Goal: Information Seeking & Learning: Learn about a topic

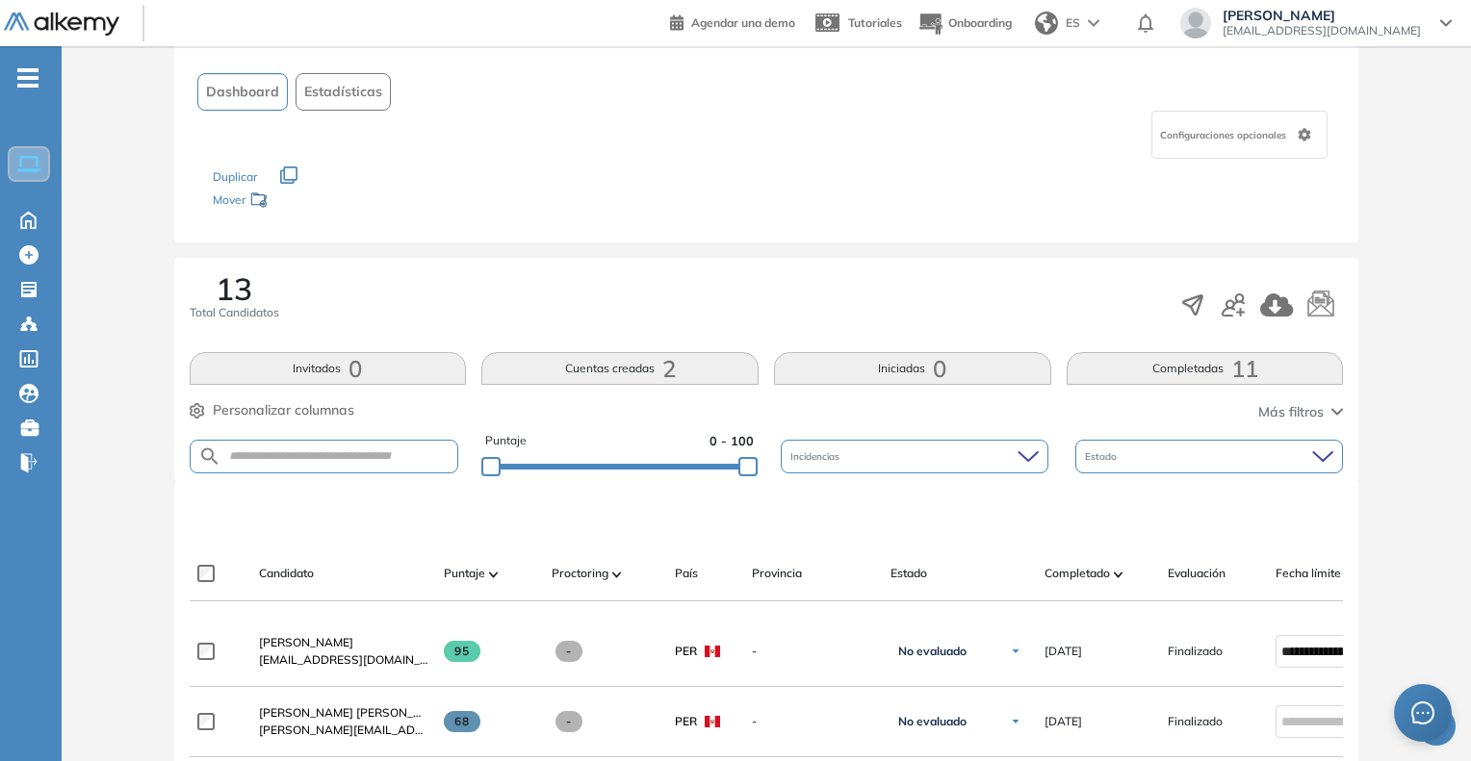
scroll to position [192, 0]
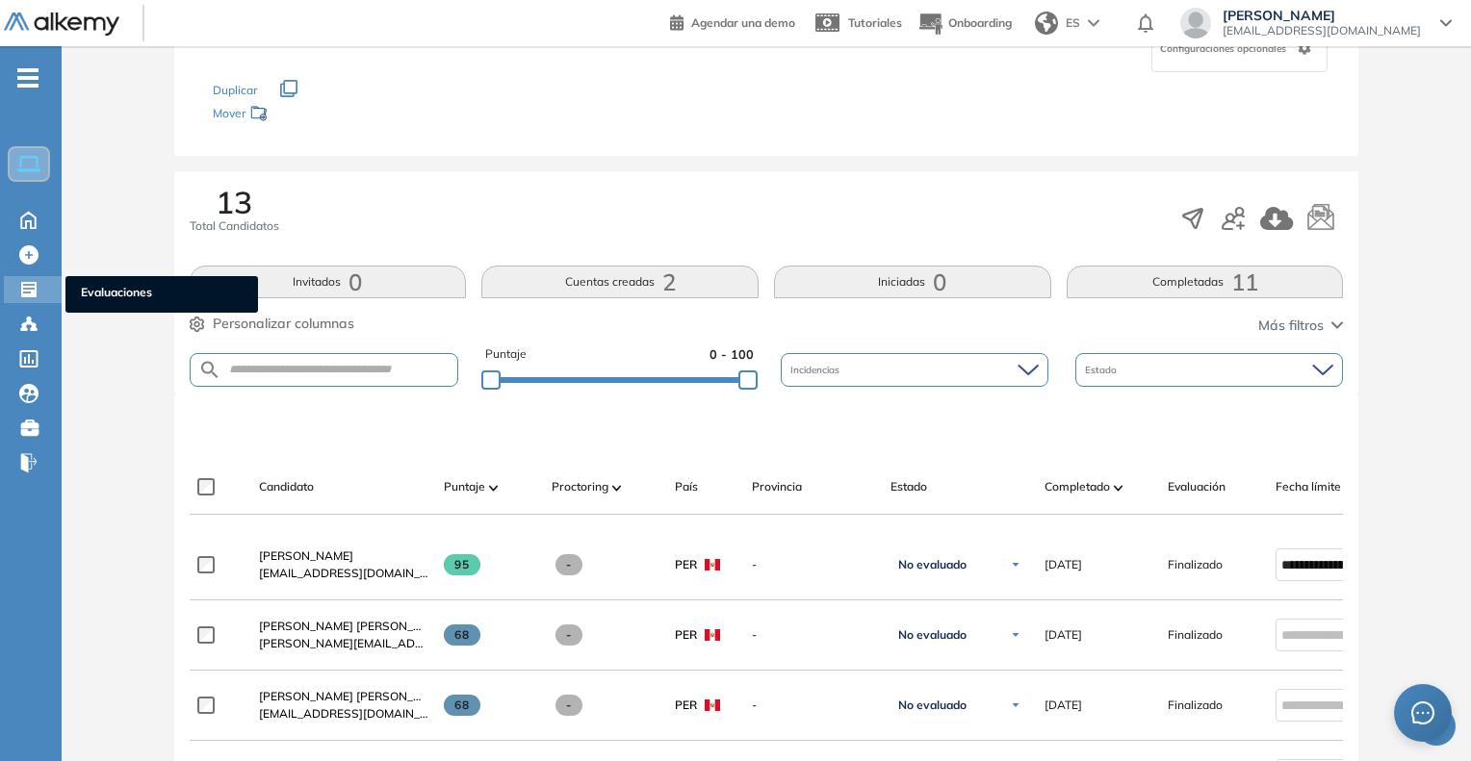
click at [80, 290] on ul "Evaluaciones" at bounding box center [161, 294] width 192 height 37
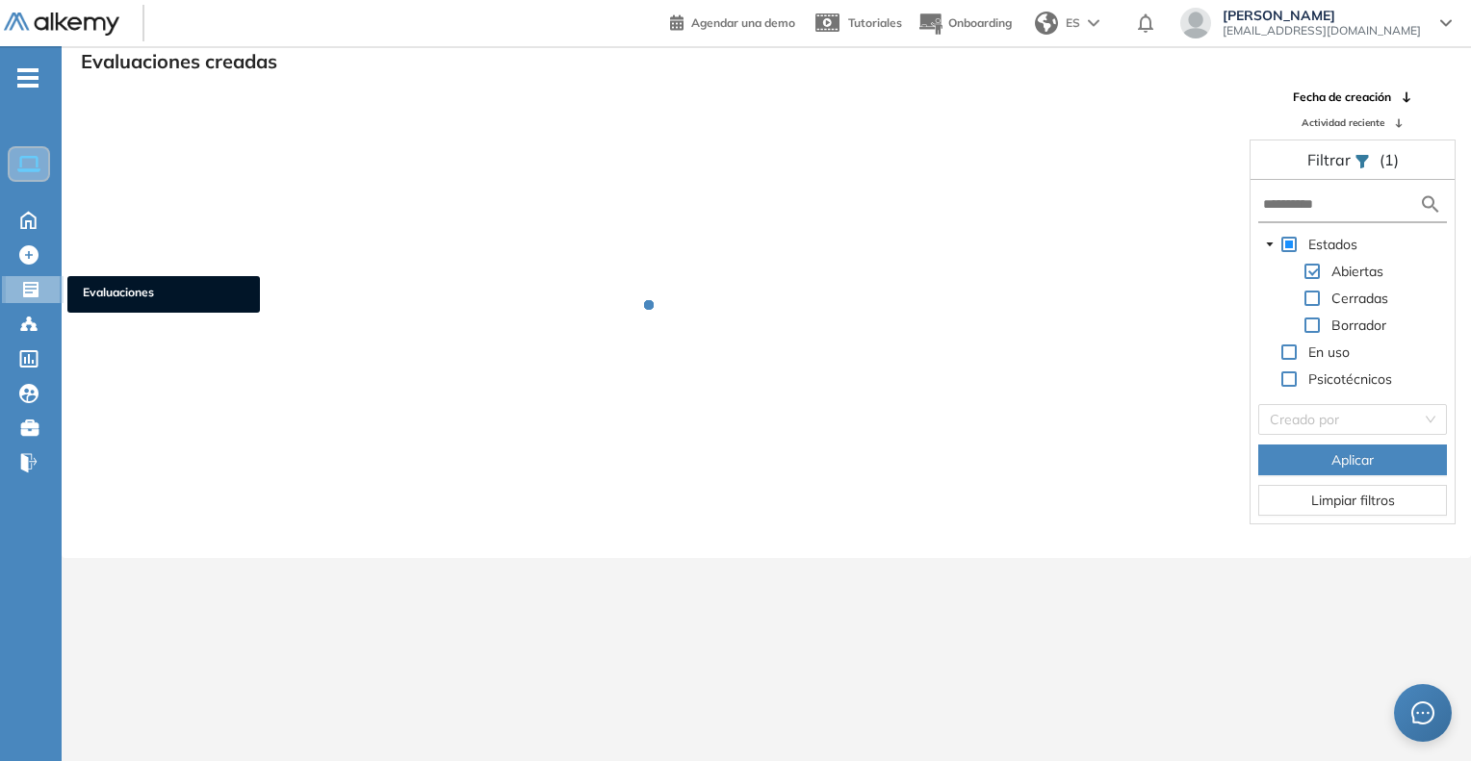
scroll to position [46, 0]
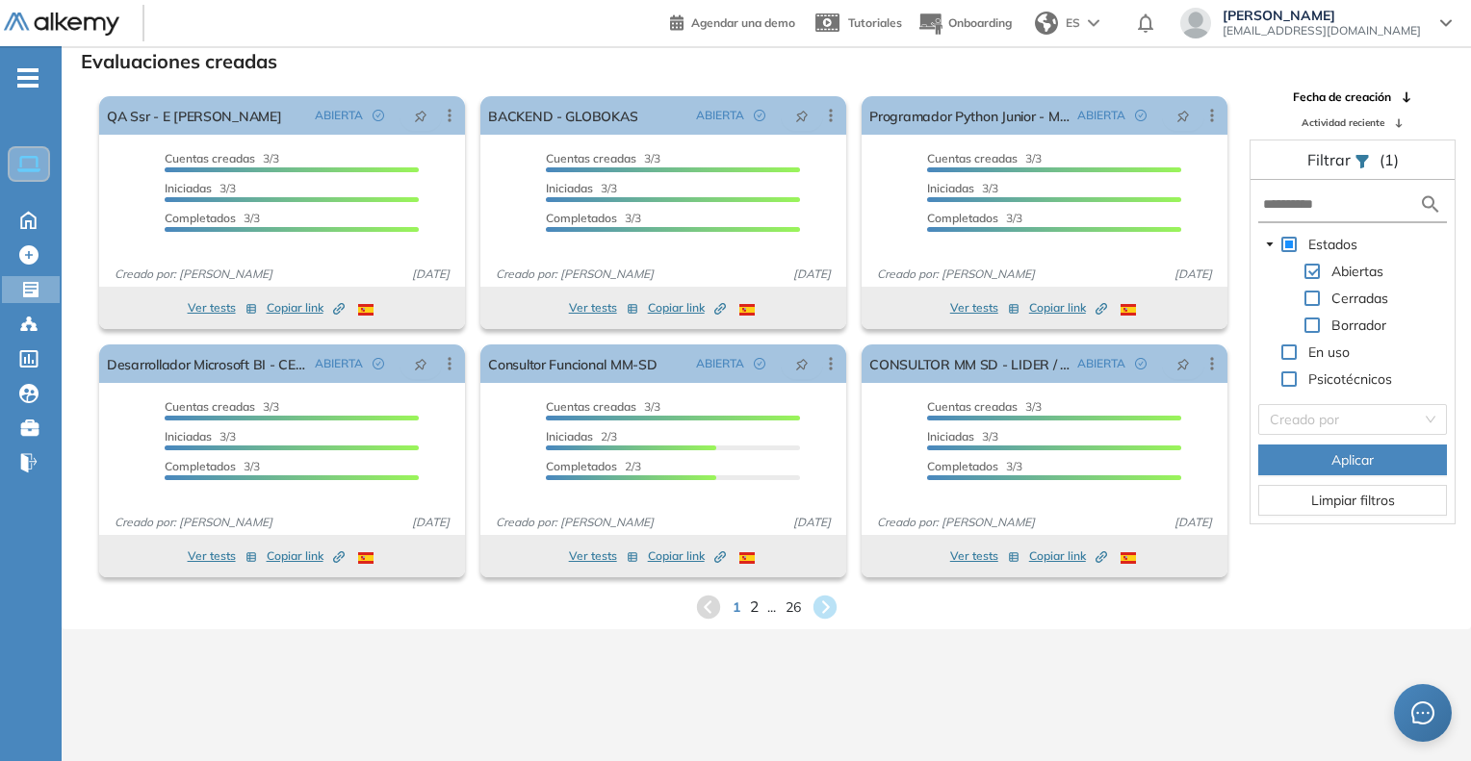
click at [752, 607] on span "2" at bounding box center [753, 607] width 9 height 22
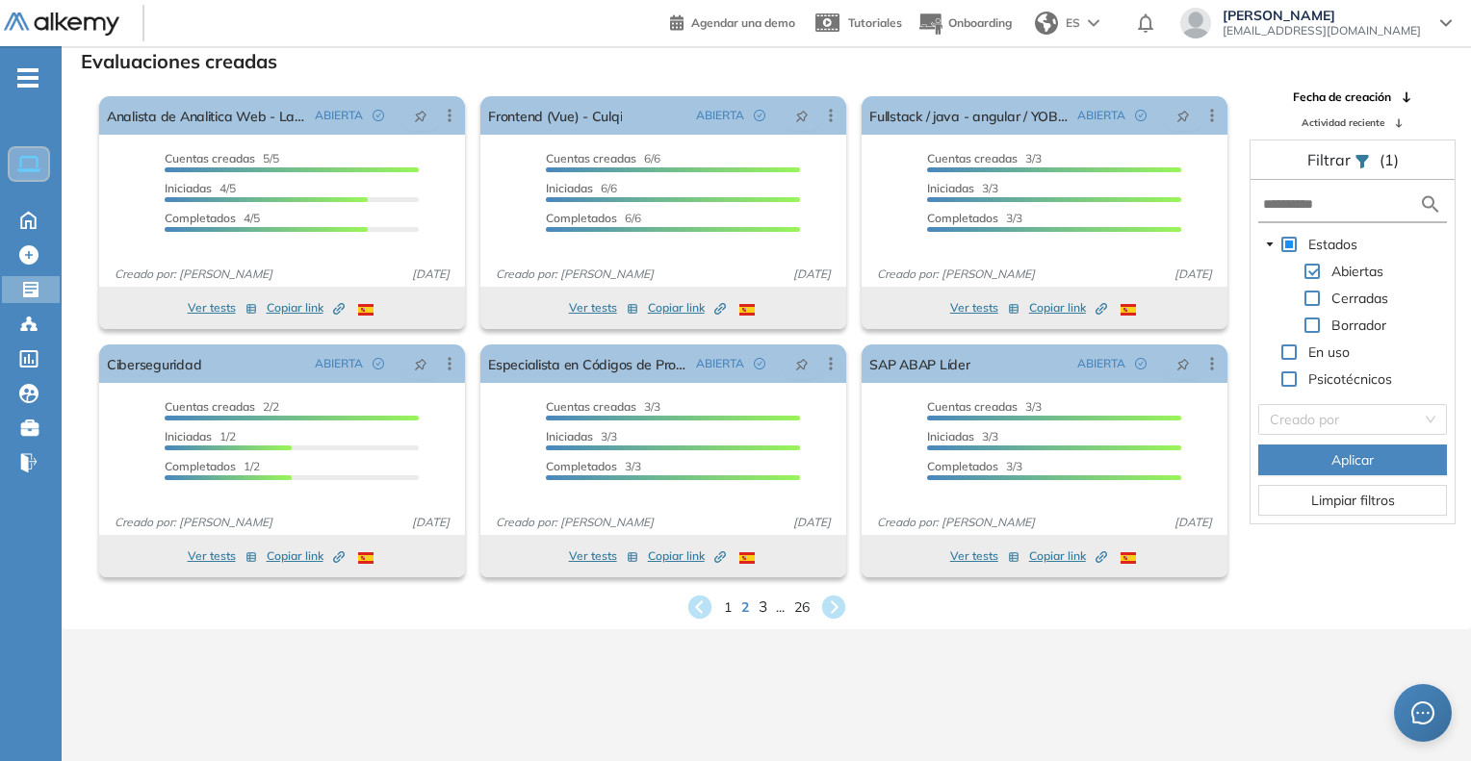
click at [760, 605] on span "3" at bounding box center [761, 607] width 9 height 22
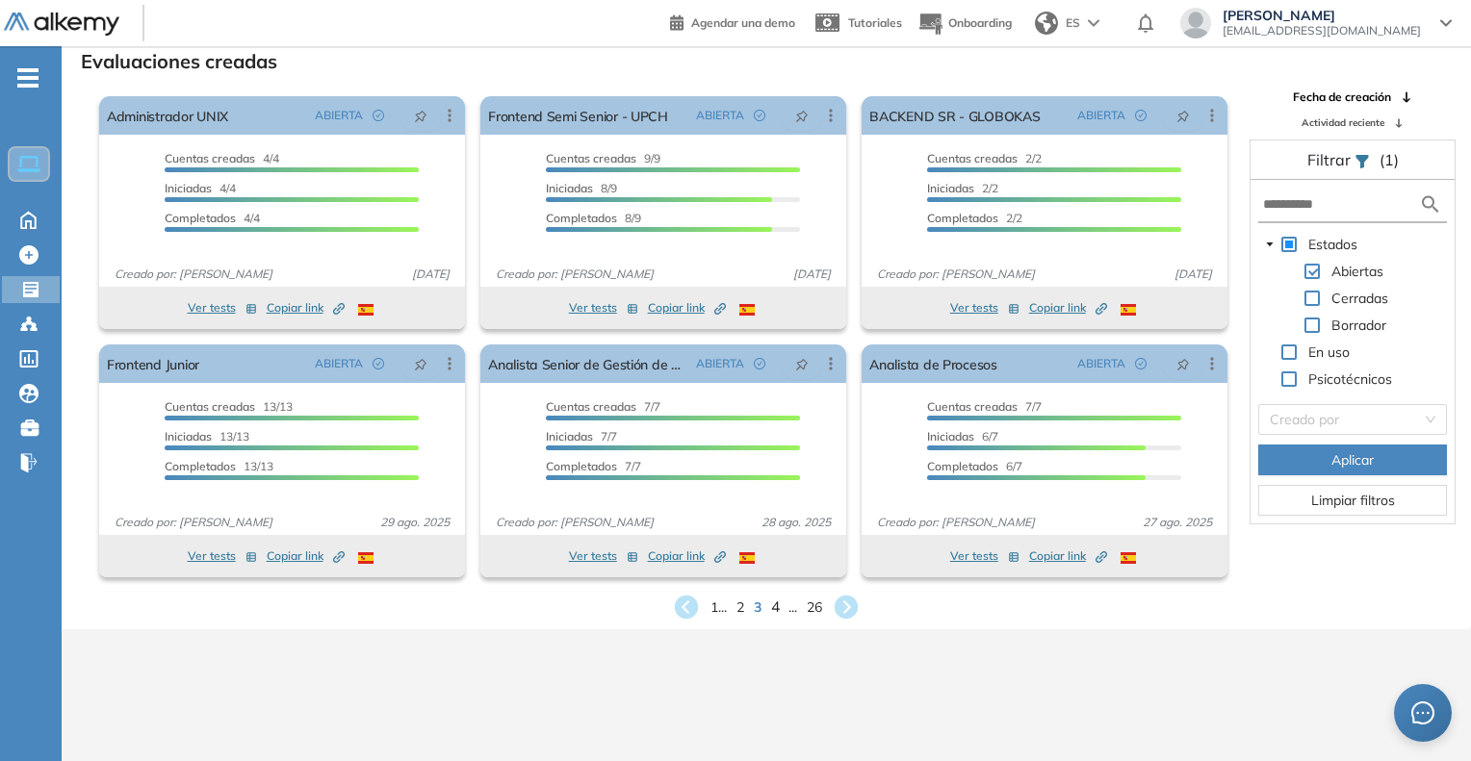
click at [774, 610] on span "4" at bounding box center [775, 607] width 9 height 22
click at [776, 600] on span "5" at bounding box center [775, 607] width 9 height 22
click at [778, 606] on span "6" at bounding box center [775, 607] width 9 height 22
click at [778, 606] on span "7" at bounding box center [775, 607] width 9 height 22
click at [774, 602] on span "8" at bounding box center [775, 607] width 9 height 22
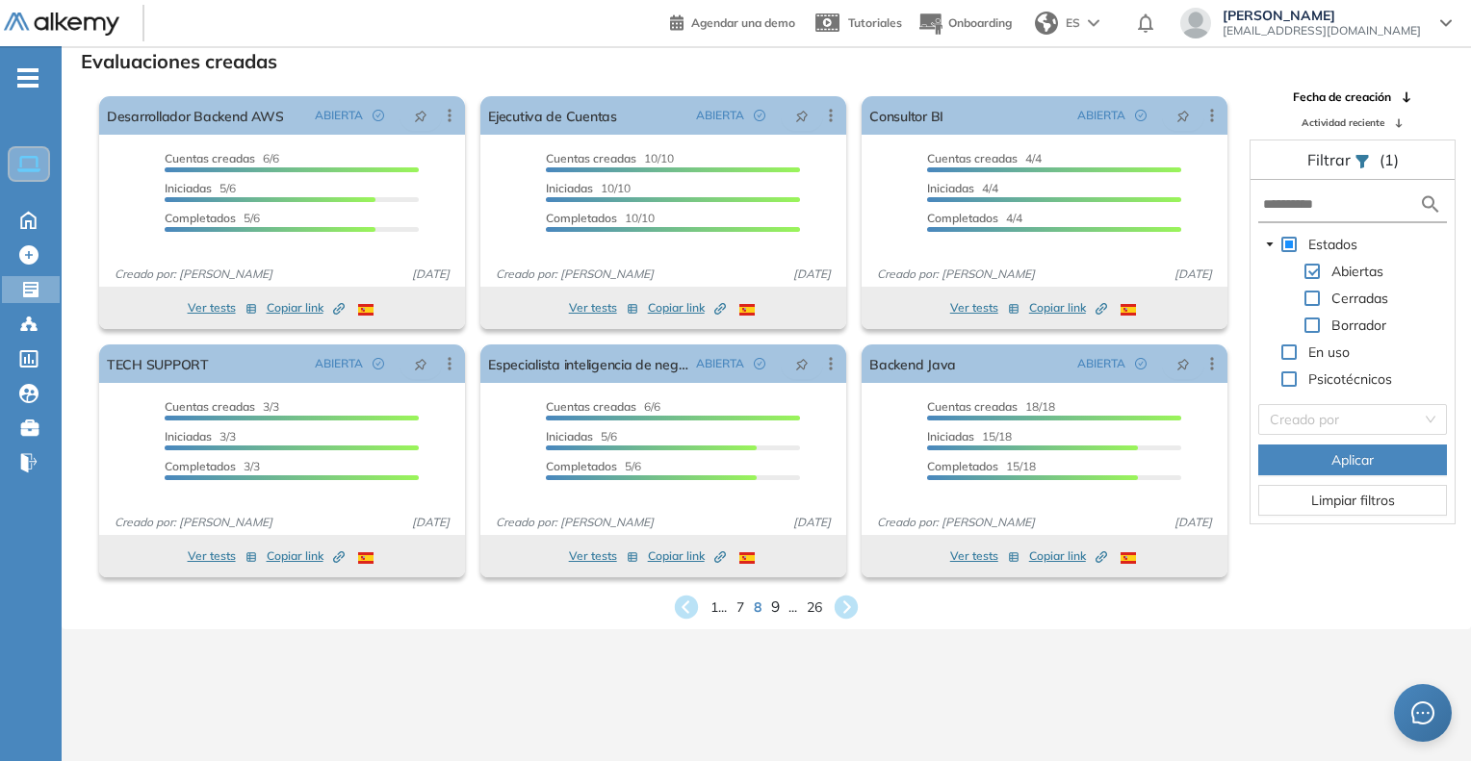
click at [773, 607] on span "9" at bounding box center [775, 607] width 9 height 22
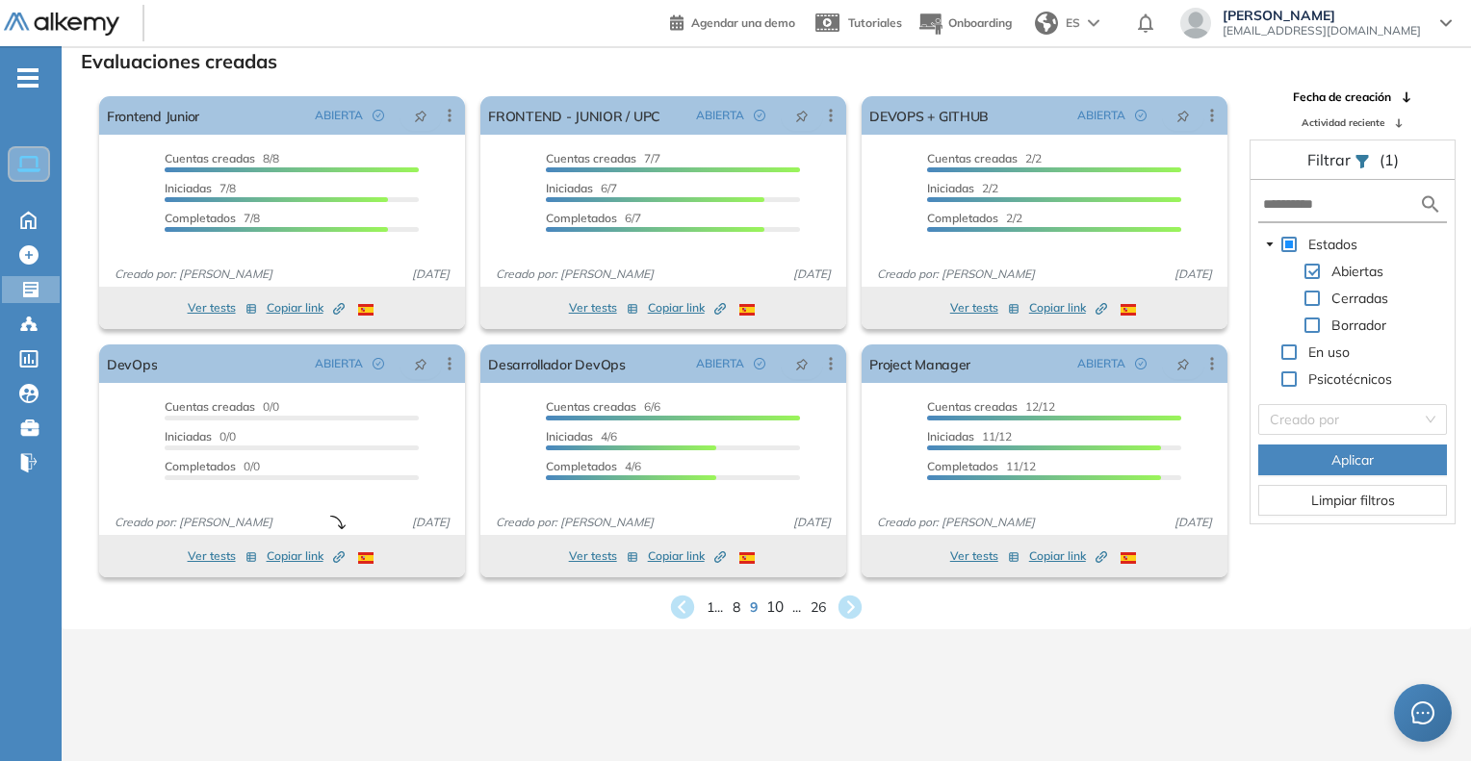
click at [773, 607] on span "10" at bounding box center [774, 607] width 17 height 22
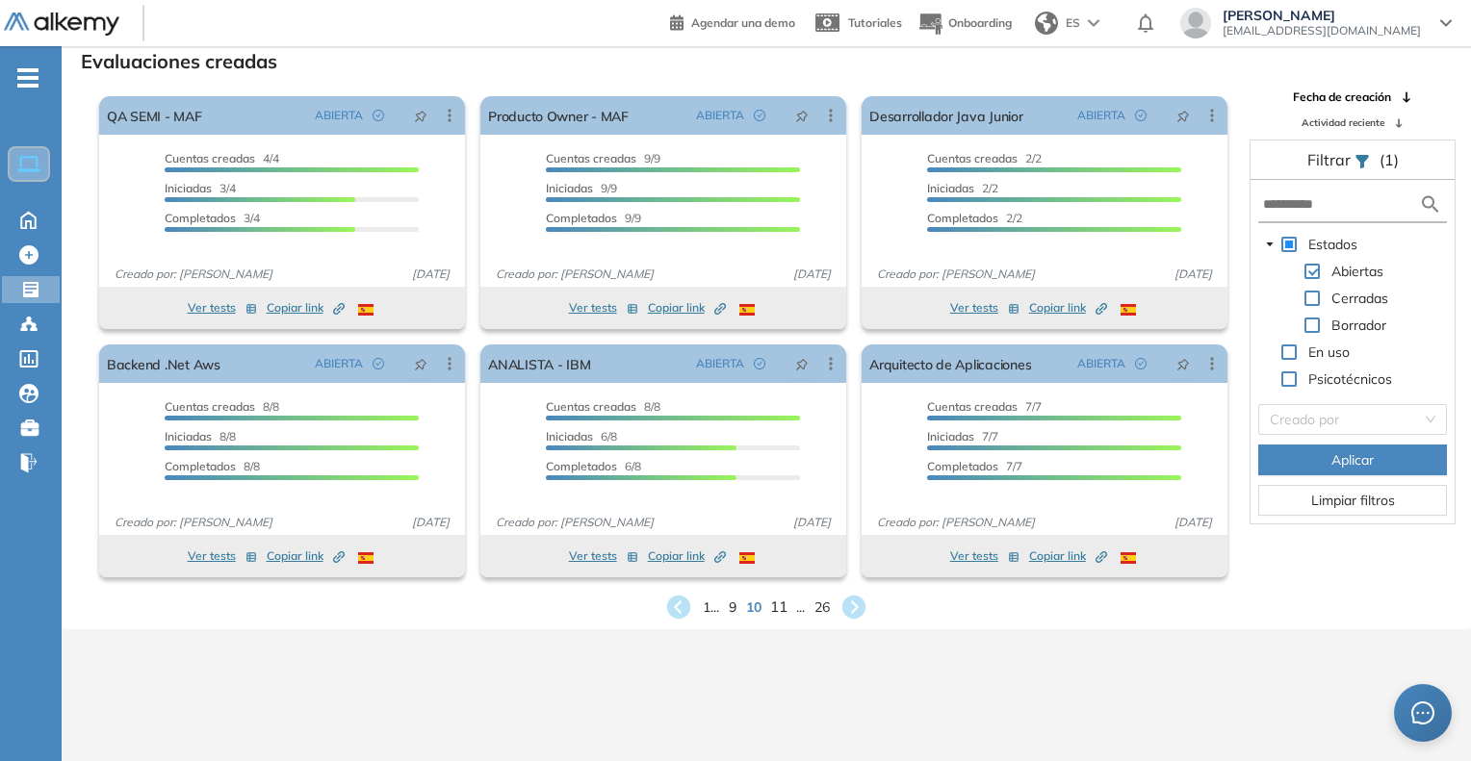
click at [783, 605] on span "11" at bounding box center [778, 607] width 17 height 22
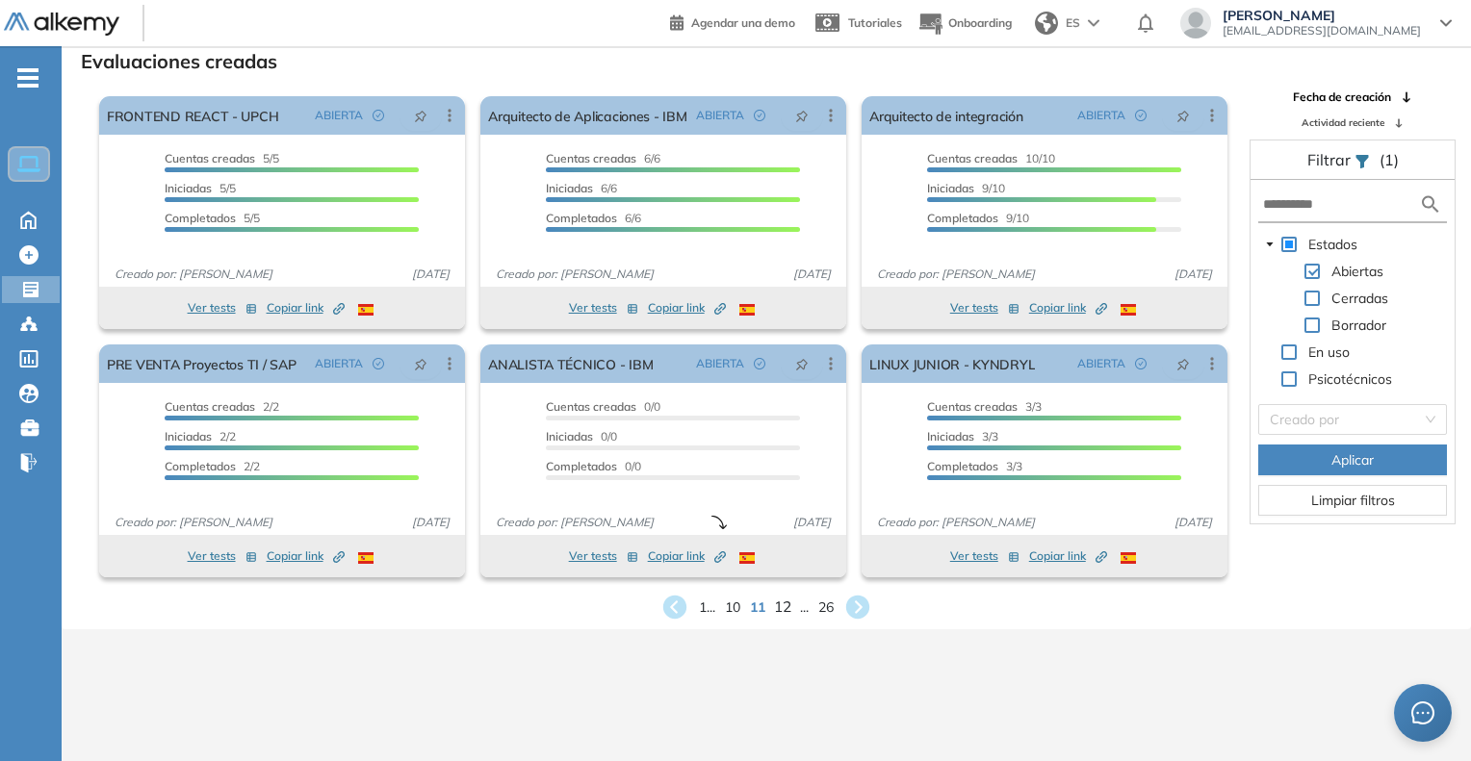
click at [788, 608] on span "12" at bounding box center [782, 607] width 17 height 22
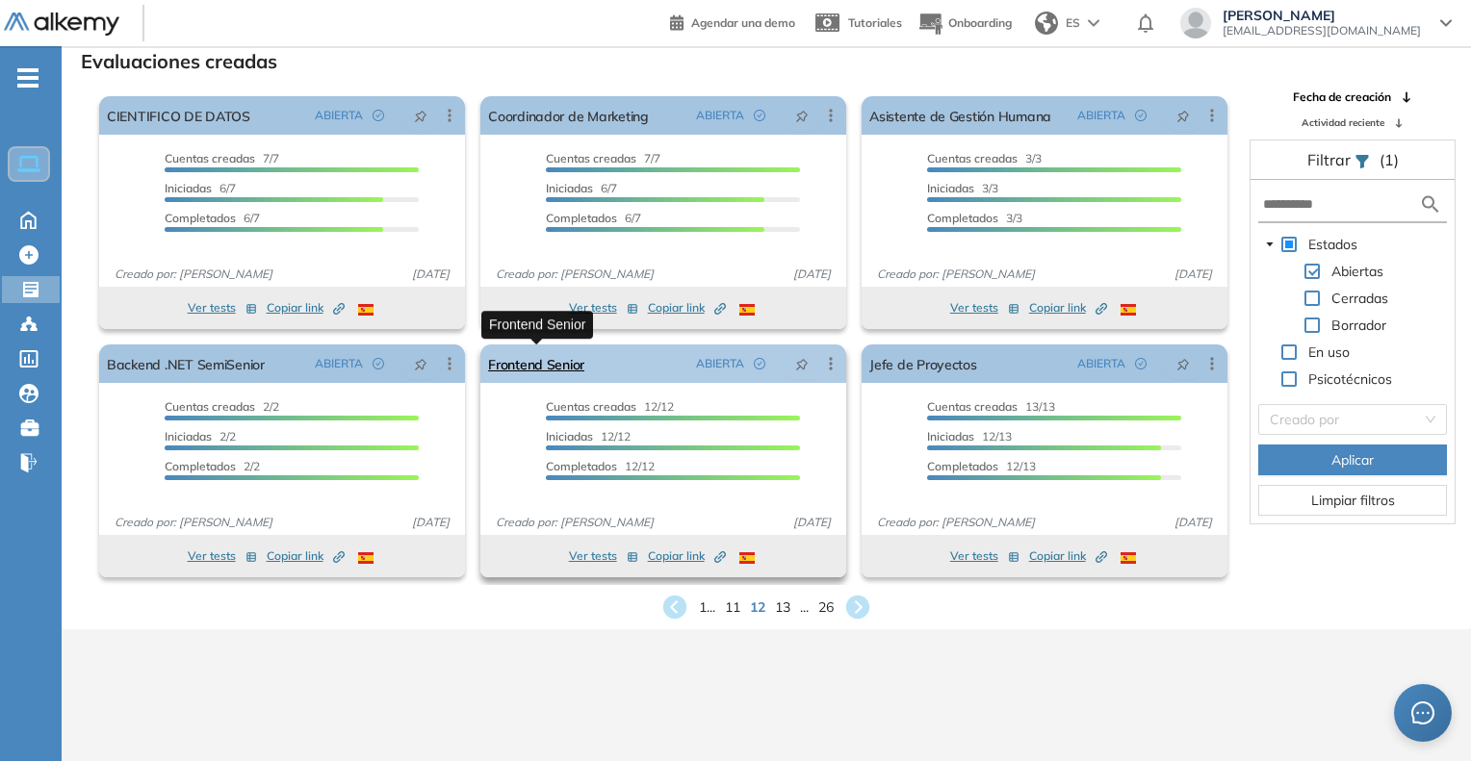
click at [578, 377] on link "Frontend Senior" at bounding box center [536, 364] width 96 height 38
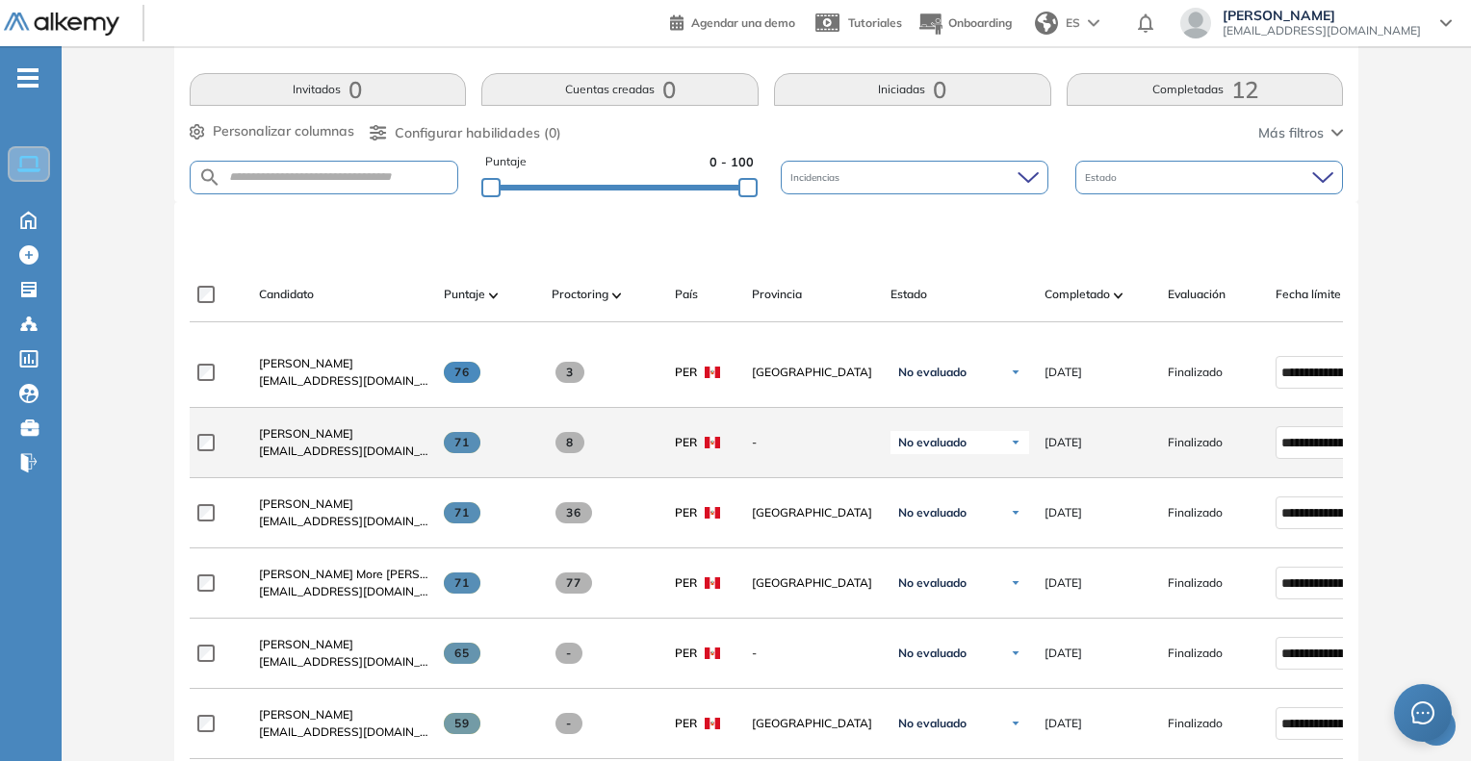
scroll to position [385, 0]
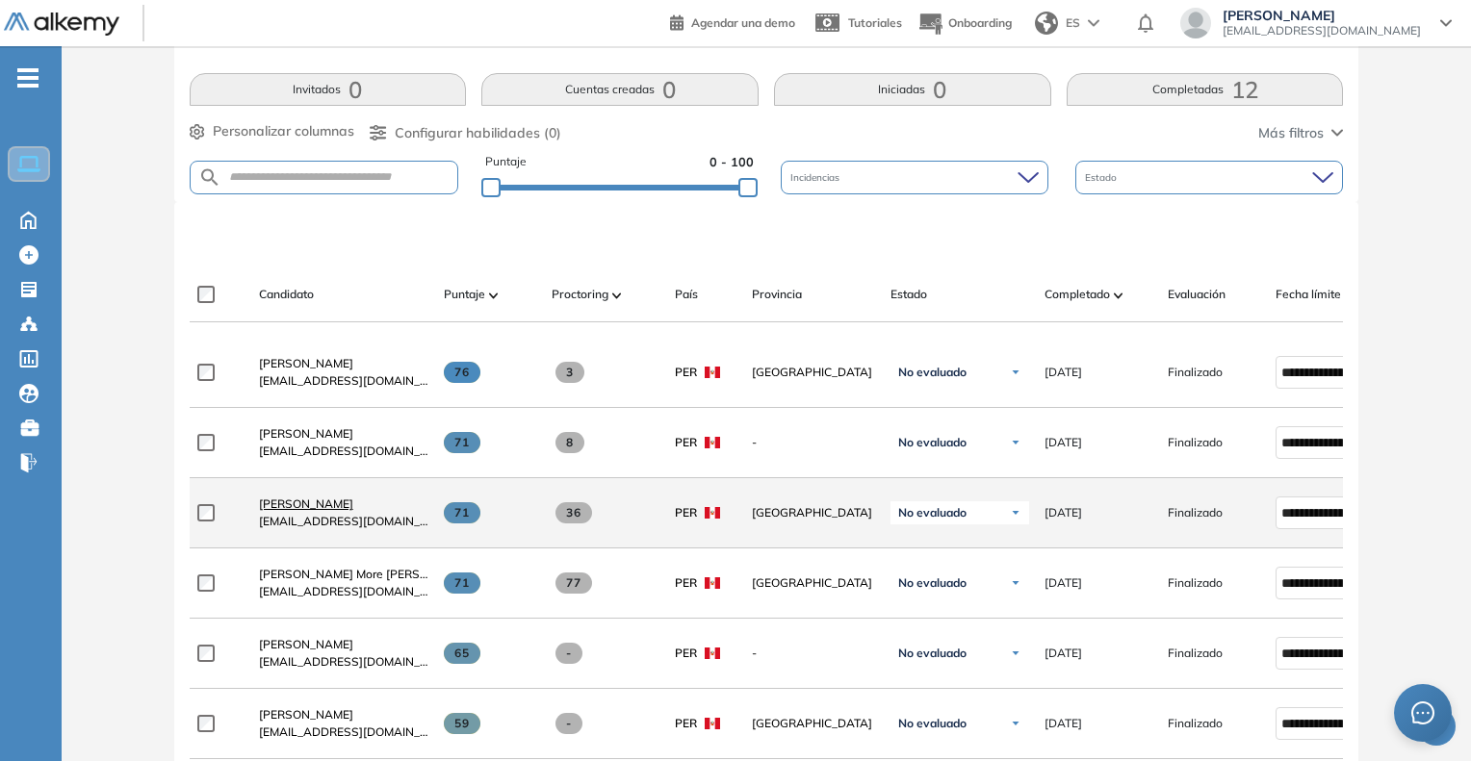
click at [320, 511] on span "[PERSON_NAME]" at bounding box center [306, 504] width 94 height 14
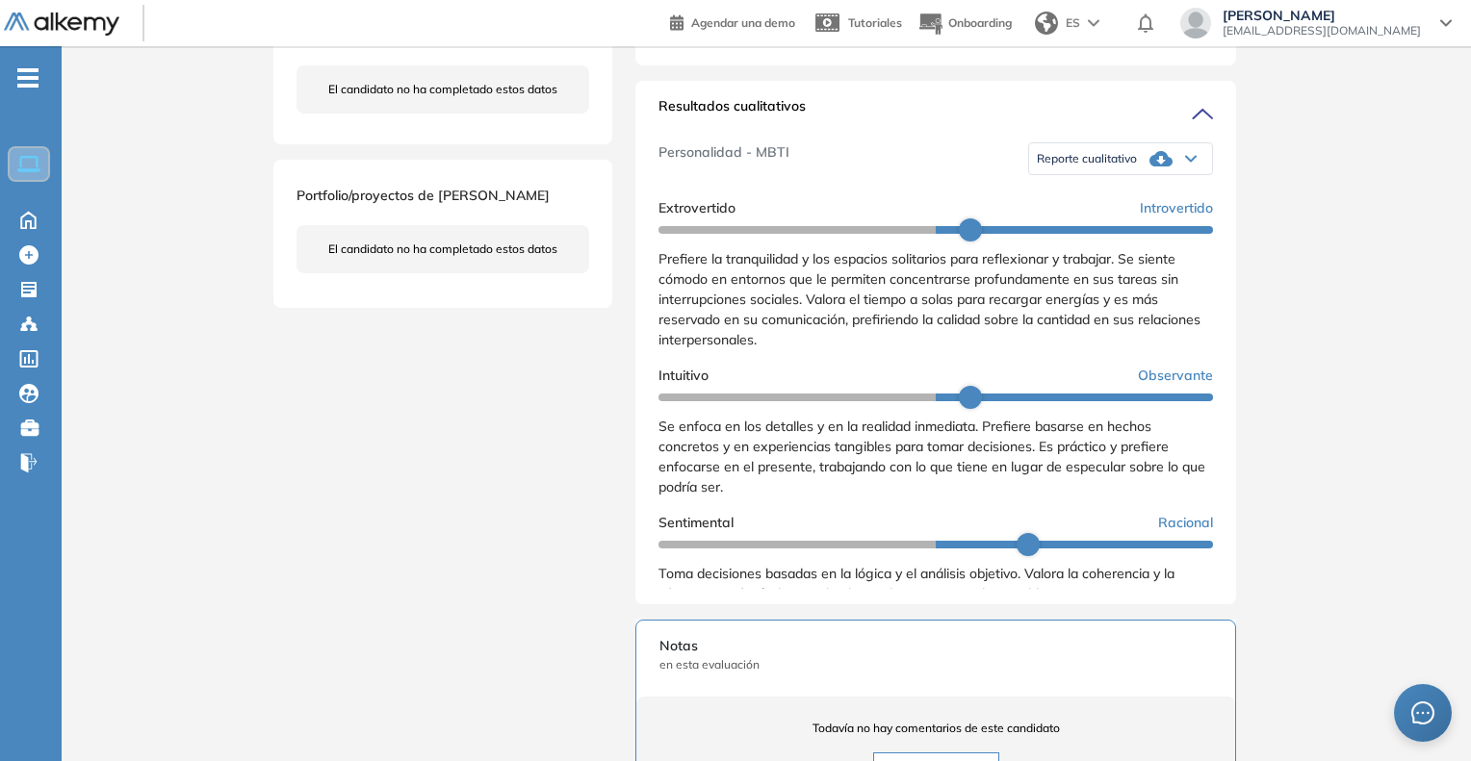
scroll to position [674, 0]
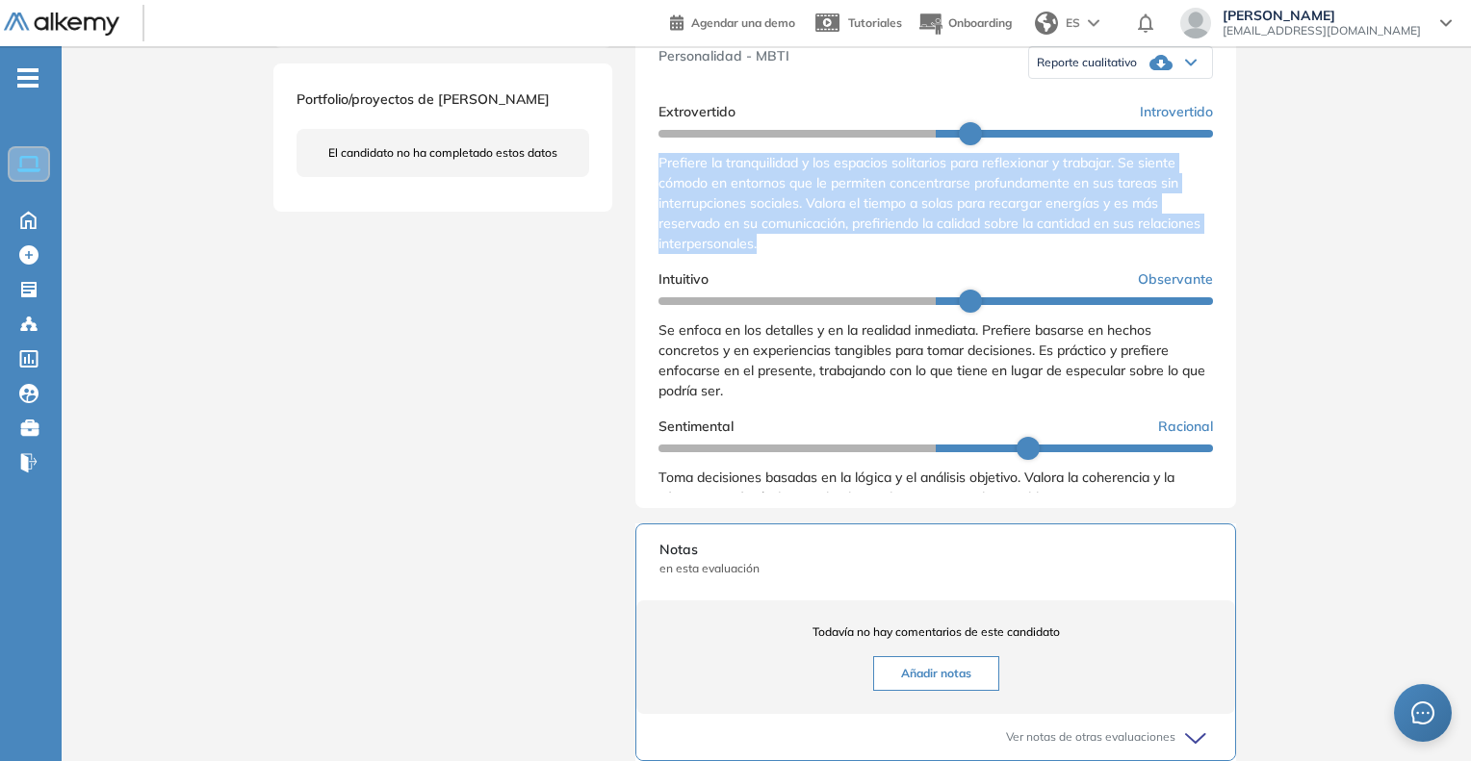
drag, startPoint x: 655, startPoint y: 179, endPoint x: 839, endPoint y: 270, distance: 205.3
click at [839, 270] on div "Resultados cualitativos Personalidad - MBTI Reporte cualitativo Reporte con Afi…" at bounding box center [935, 247] width 601 height 524
copy span "Prefiere la tranquilidad y los espacios solitarios para reflexionar y trabajar.…"
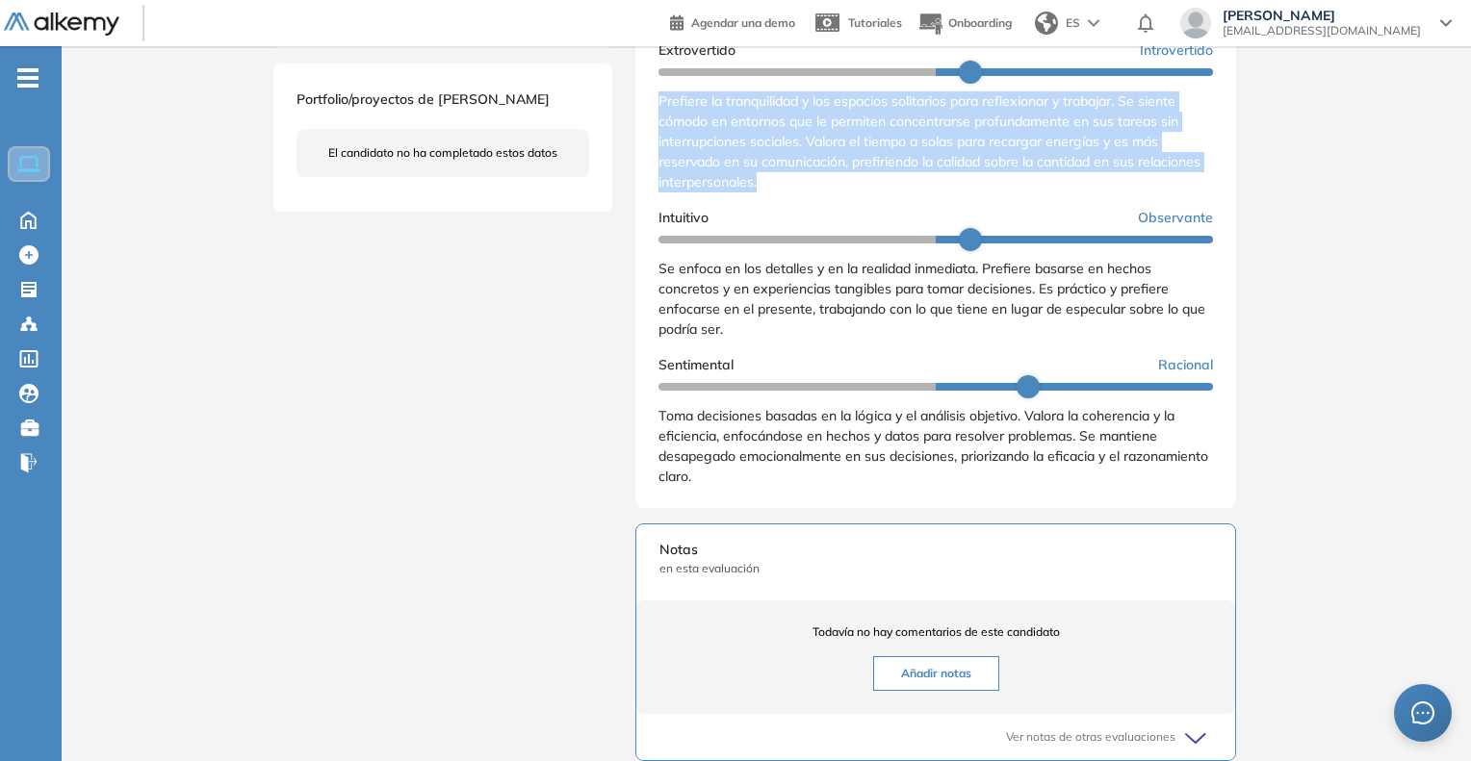
scroll to position [96, 0]
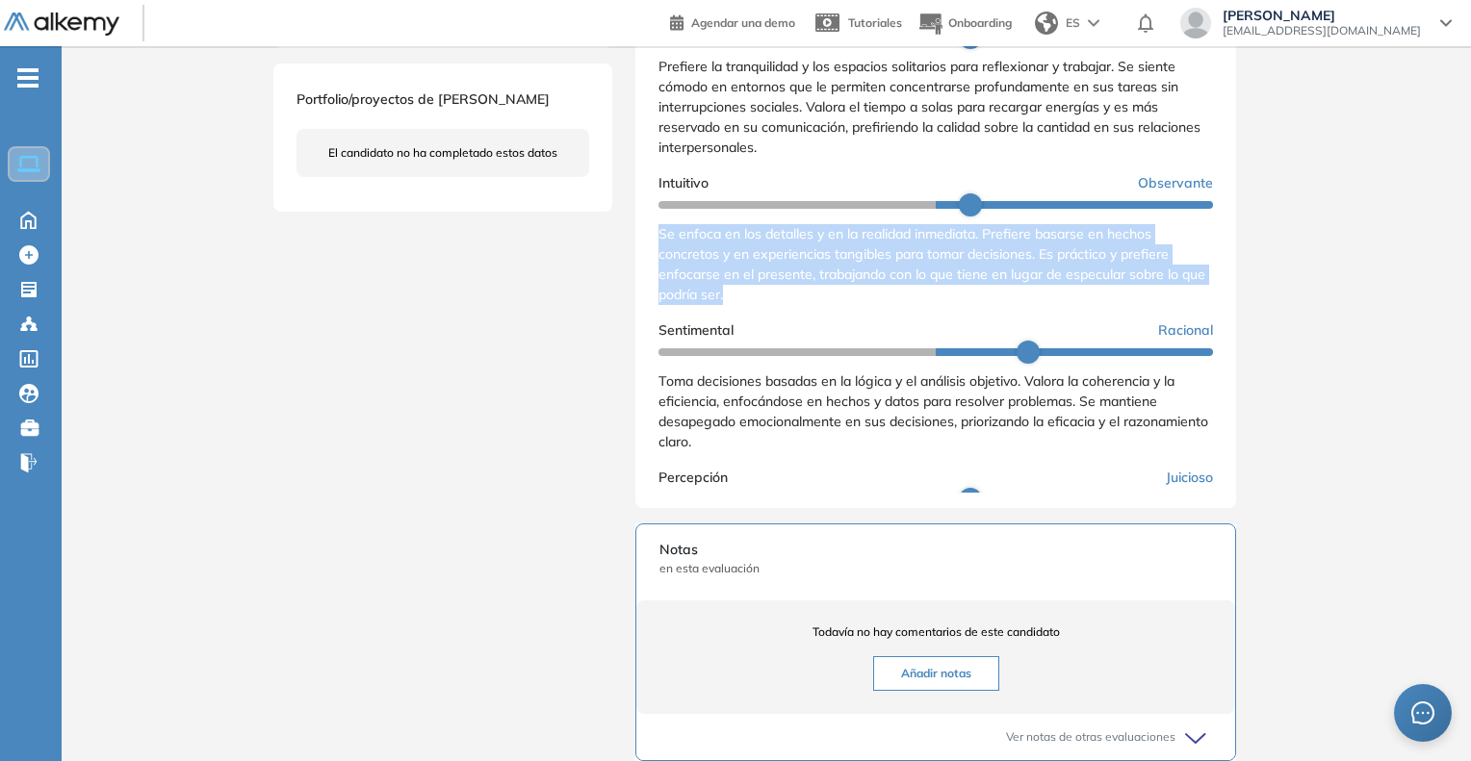
drag, startPoint x: 660, startPoint y: 250, endPoint x: 774, endPoint y: 319, distance: 132.5
click at [774, 305] on div "Se enfoca en los detalles y en la realidad inmediata. Prefiere basarse en hecho…" at bounding box center [935, 264] width 554 height 81
copy span "Se enfoca en los detalles y en la realidad inmediata. Prefiere basarse en hecho…"
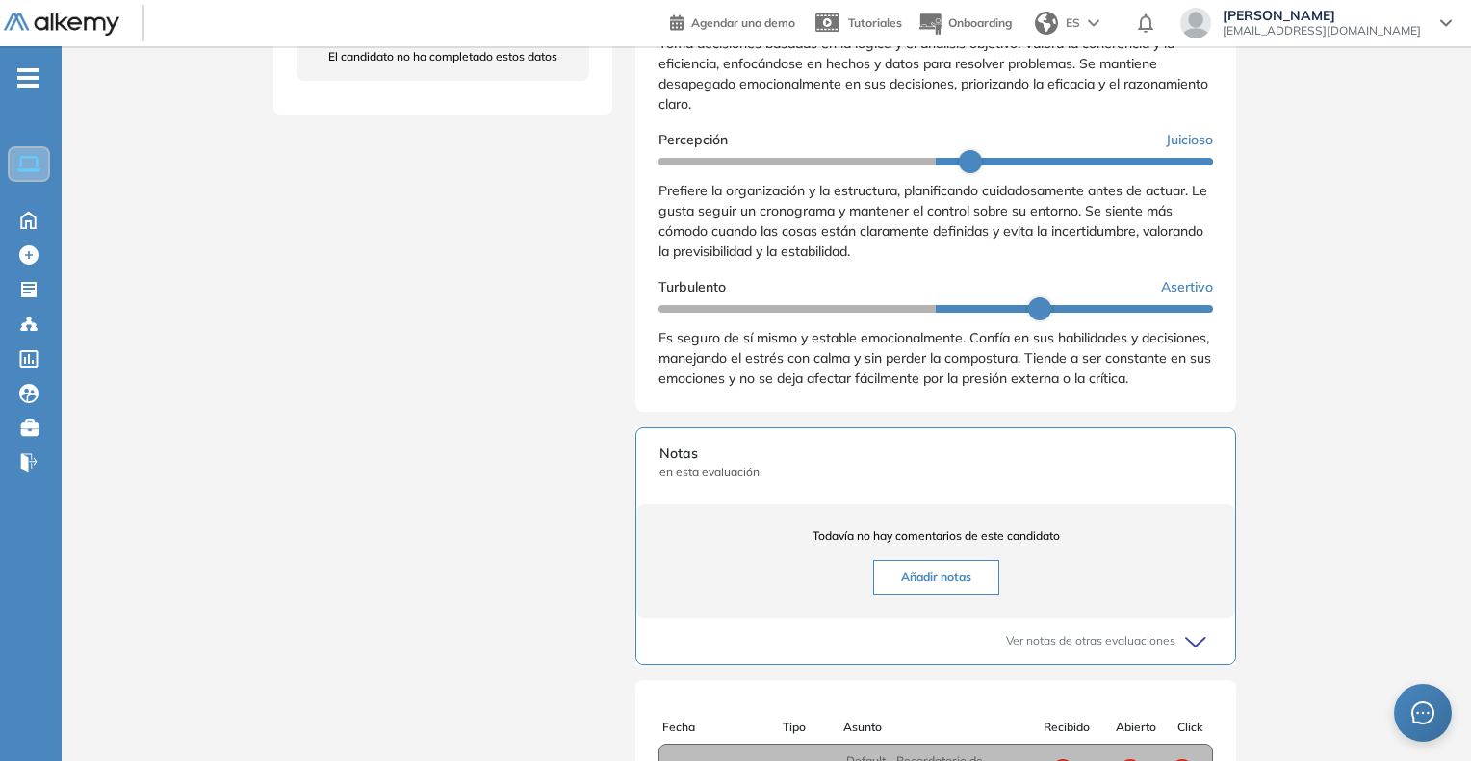
scroll to position [262, 0]
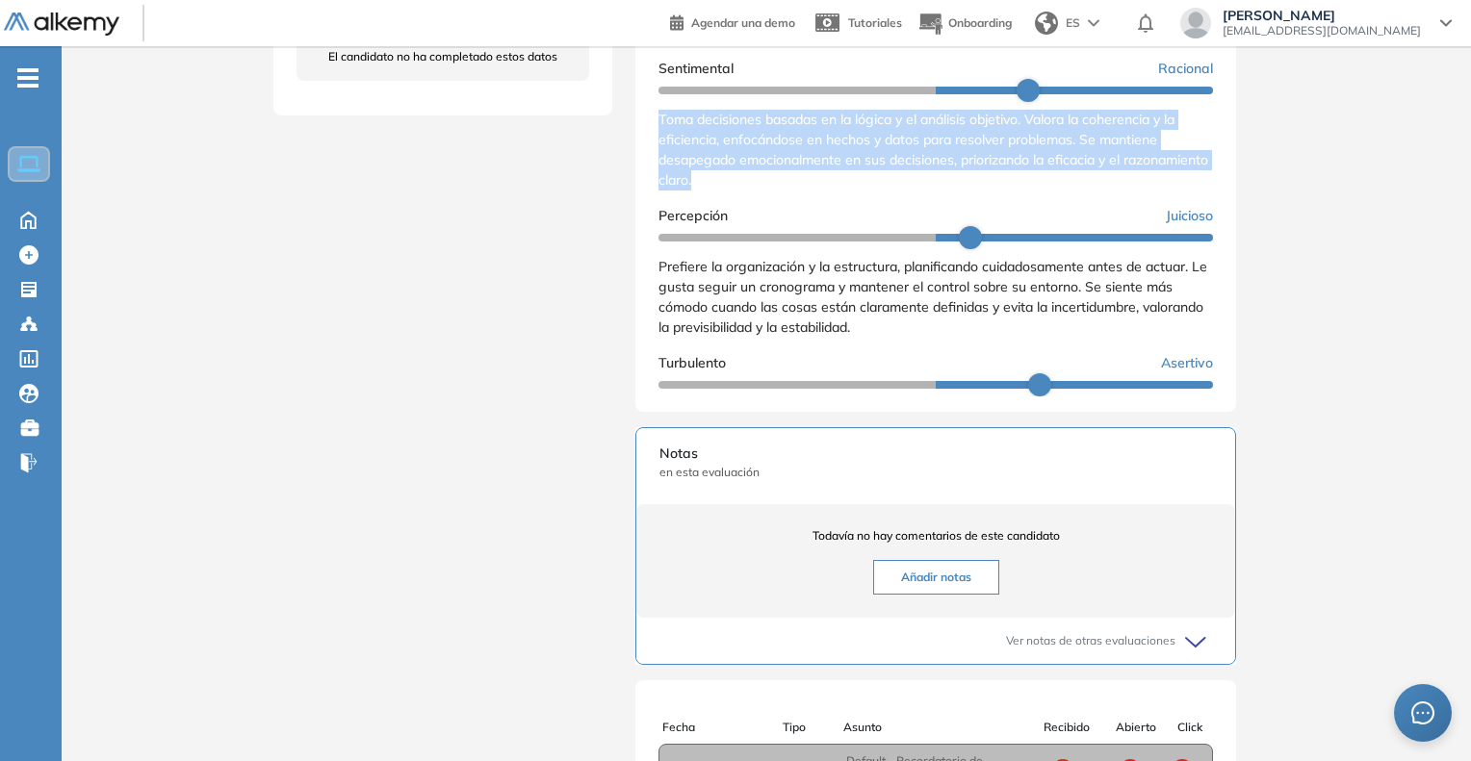
drag, startPoint x: 658, startPoint y: 138, endPoint x: 804, endPoint y: 213, distance: 163.6
click at [804, 213] on div "Extrovertido Introvertido Prefiere la tranquilidad y los espacios solitarios pa…" at bounding box center [935, 104] width 554 height 736
copy span "Toma decisiones basadas en la lógica y el análisis objetivo. Valora la coherenc…"
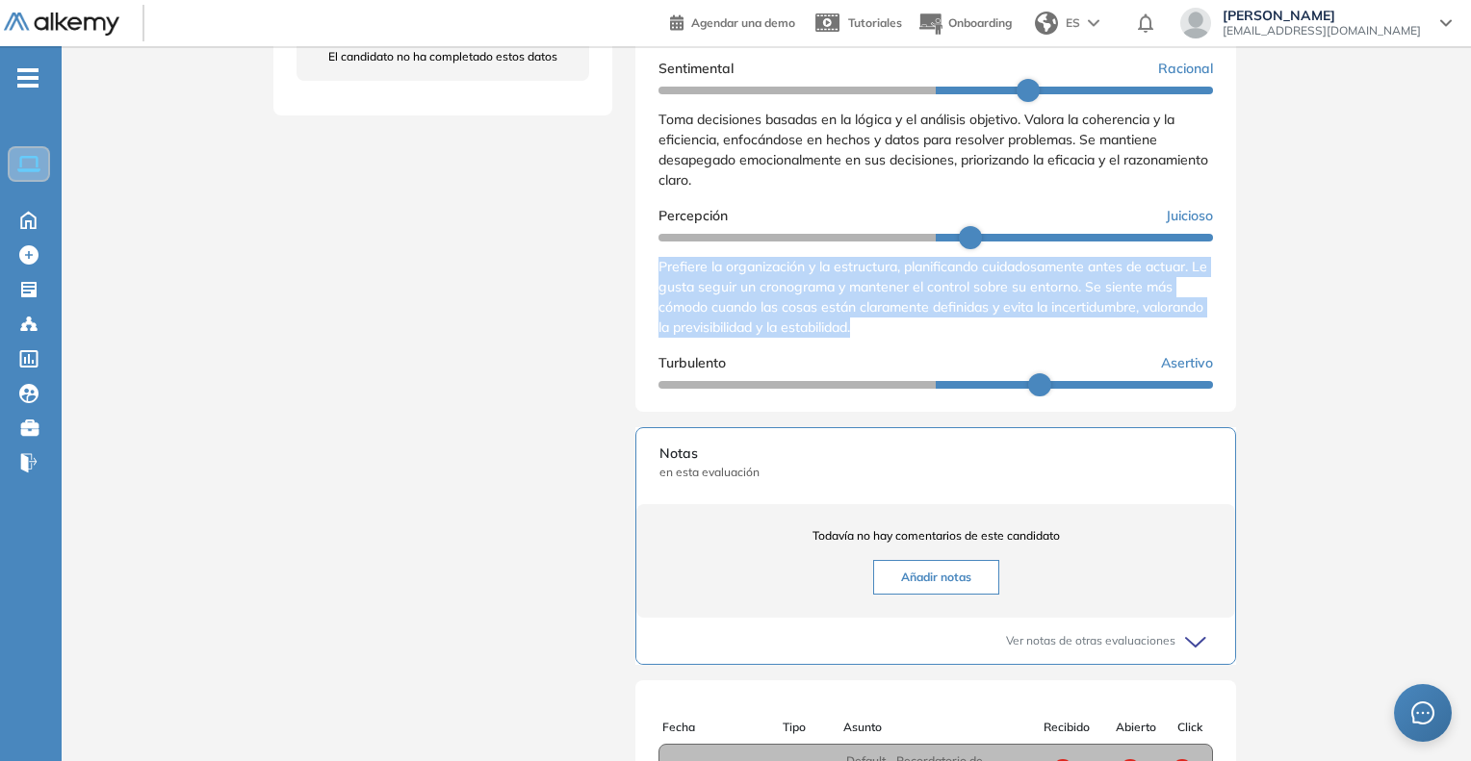
drag, startPoint x: 658, startPoint y: 280, endPoint x: 947, endPoint y: 346, distance: 296.0
click at [947, 338] on div "Prefiere la organización y la estructura, planificando cuidadosamente antes de …" at bounding box center [935, 297] width 554 height 81
copy span "Prefiere la organización y la estructura, planificando cuidadosamente antes de …"
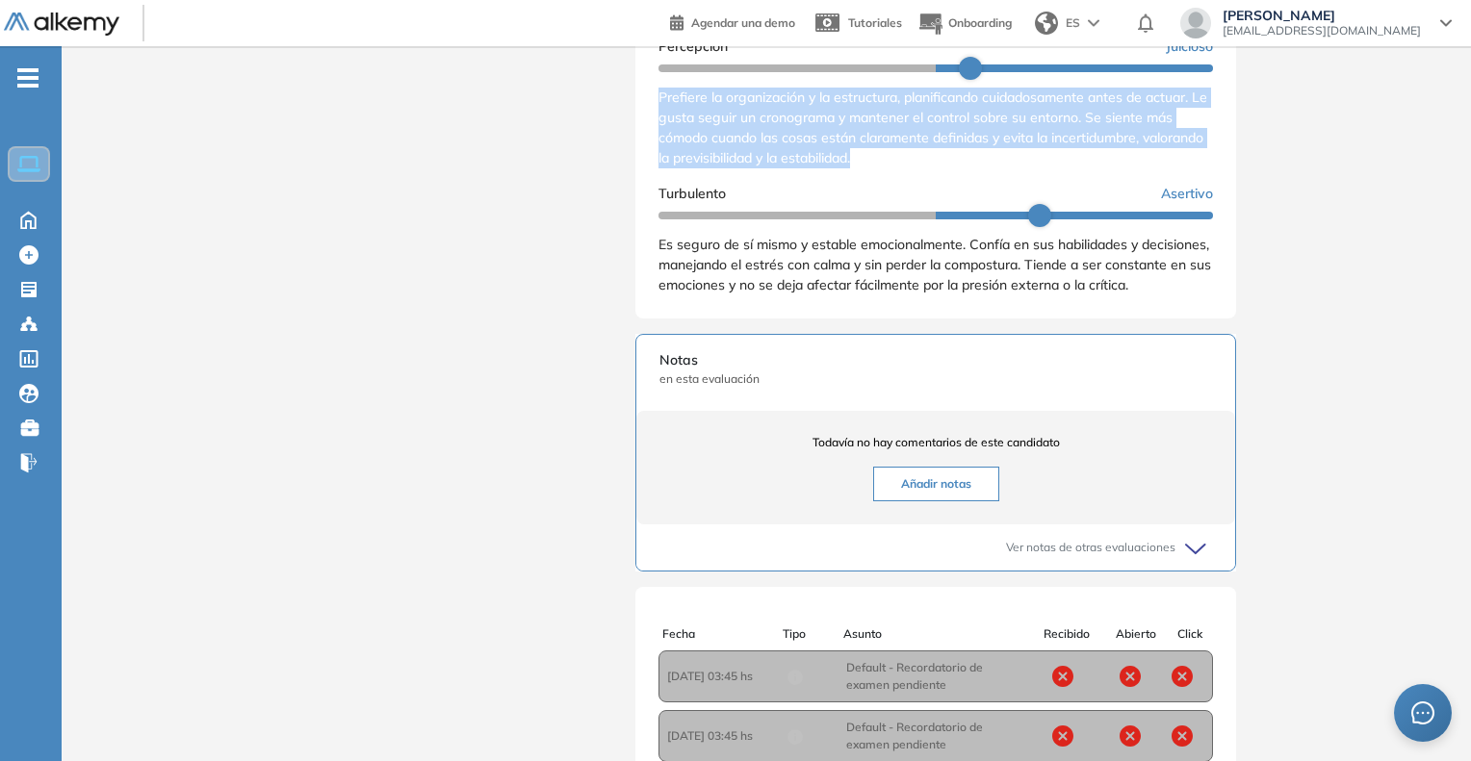
scroll to position [866, 0]
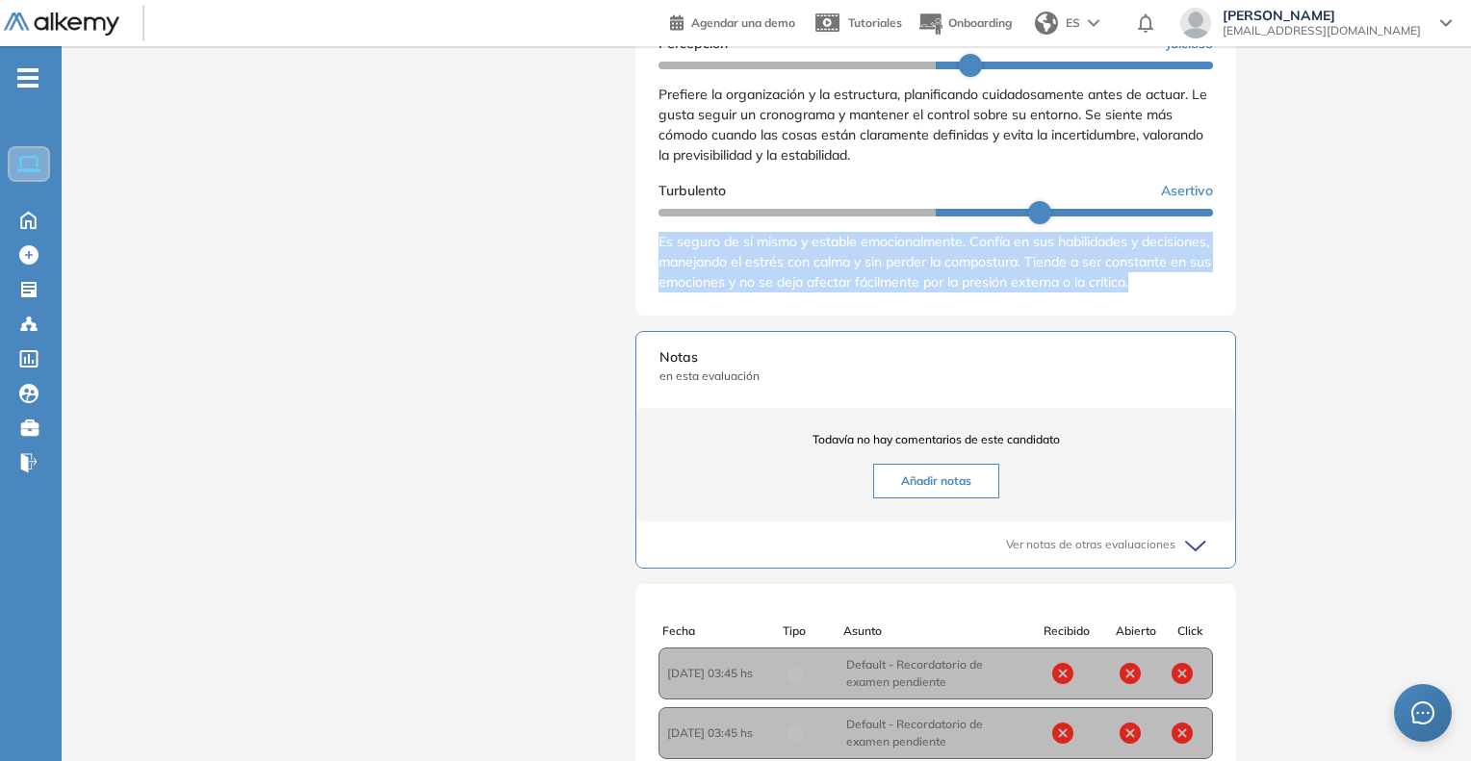
drag, startPoint x: 657, startPoint y: 243, endPoint x: 726, endPoint y: 301, distance: 90.1
click at [726, 301] on div "Resultados cualitativos Personalidad - MBTI Reporte cualitativo Reporte con Afi…" at bounding box center [935, 54] width 601 height 524
copy span "Es seguro de sí mismo y estable emocionalmente. Confía en sus habilidades y dec…"
